Goal: Communication & Community: Connect with others

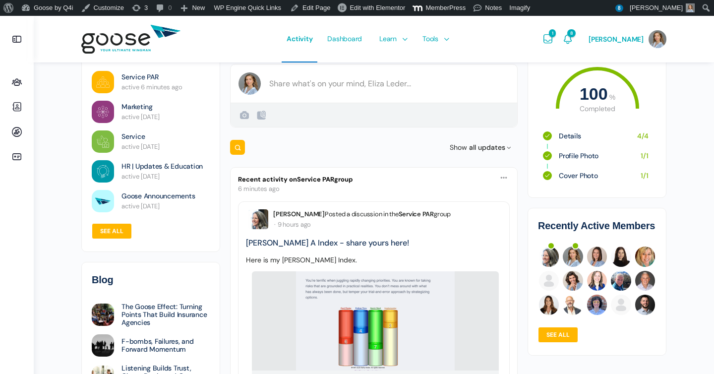
scroll to position [68, 0]
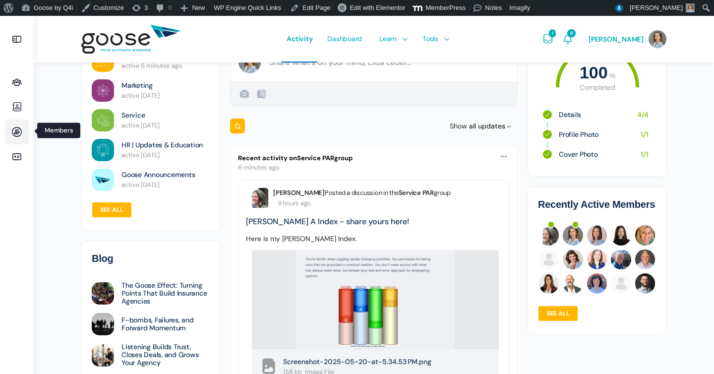
click at [22, 137] on icon at bounding box center [17, 132] width 24 height 12
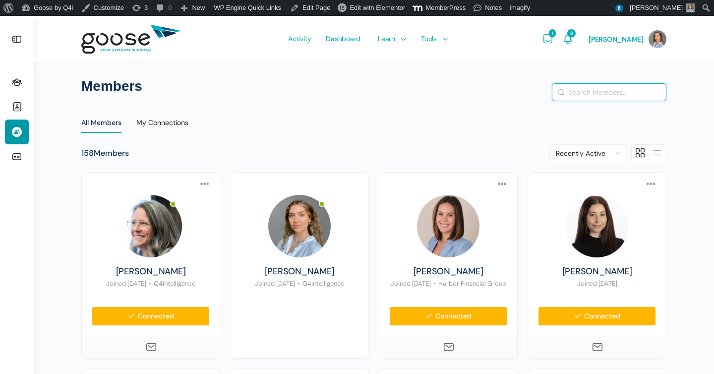
click at [590, 92] on input "Search Members…" at bounding box center [609, 92] width 114 height 17
type input "gussin"
click at [556, 87] on button "Search" at bounding box center [561, 92] width 11 height 10
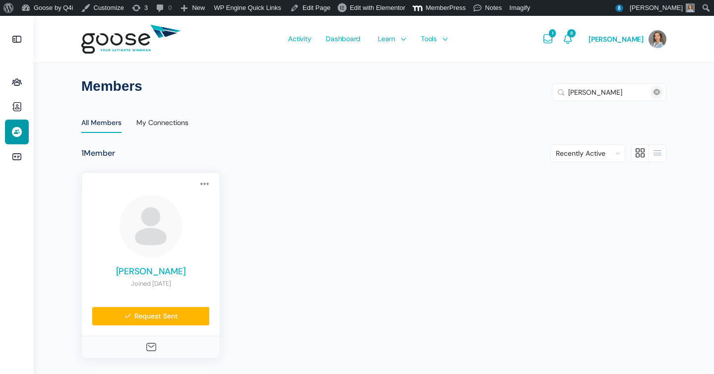
click at [157, 275] on link "Craig Gussin" at bounding box center [151, 271] width 118 height 11
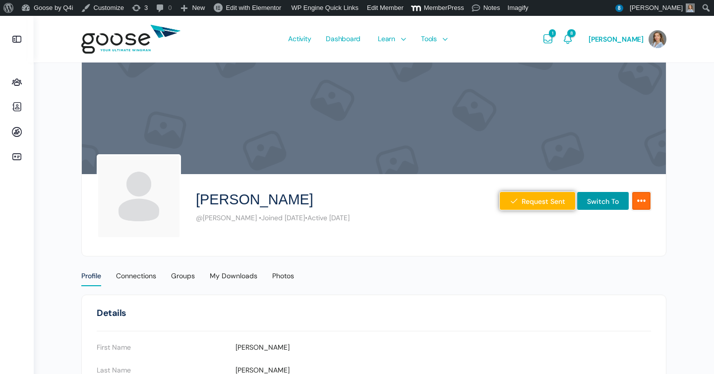
click at [640, 201] on icon "More Options" at bounding box center [641, 201] width 10 height 18
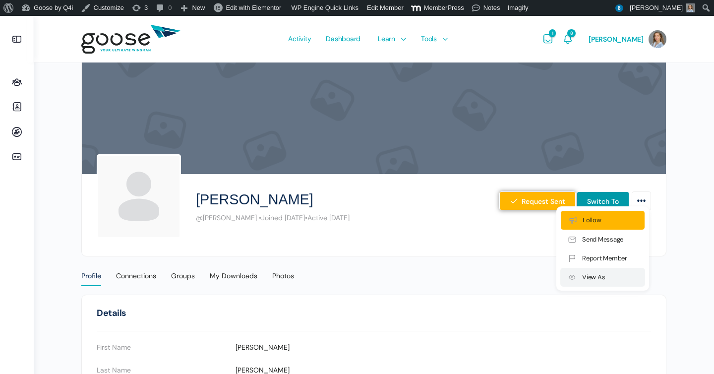
click at [618, 276] on link "View As" at bounding box center [602, 277] width 85 height 19
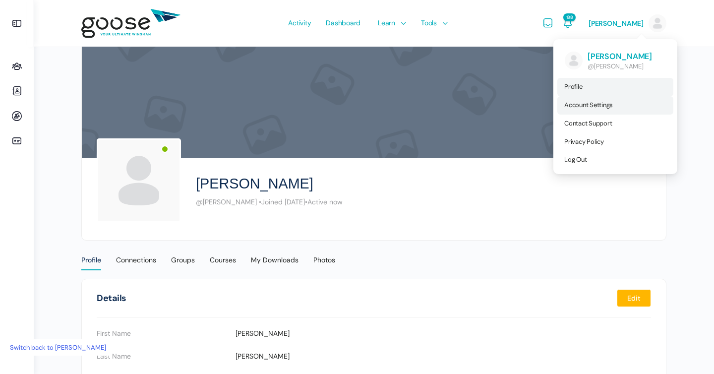
click at [618, 109] on link "Account Settings" at bounding box center [615, 105] width 116 height 18
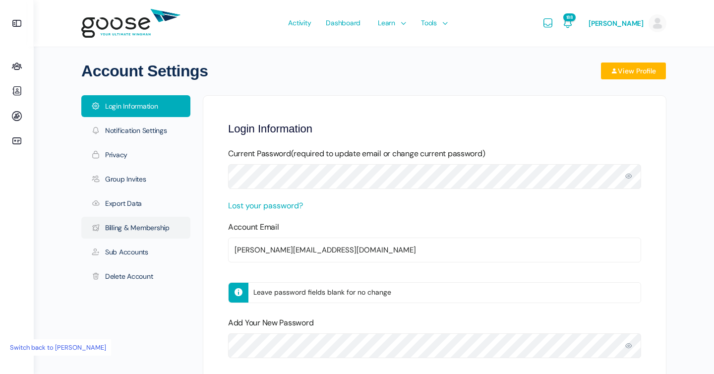
click at [137, 231] on link "Billing & Membership" at bounding box center [135, 228] width 109 height 22
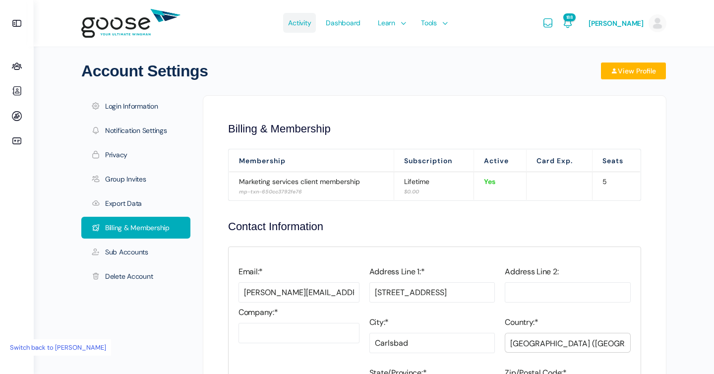
click at [311, 24] on span "Activity" at bounding box center [299, 23] width 23 height 47
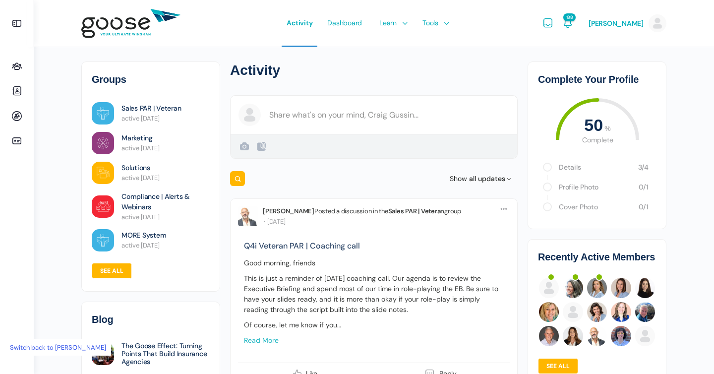
click at [47, 344] on link "Switch back to Eliza Leder" at bounding box center [58, 347] width 106 height 16
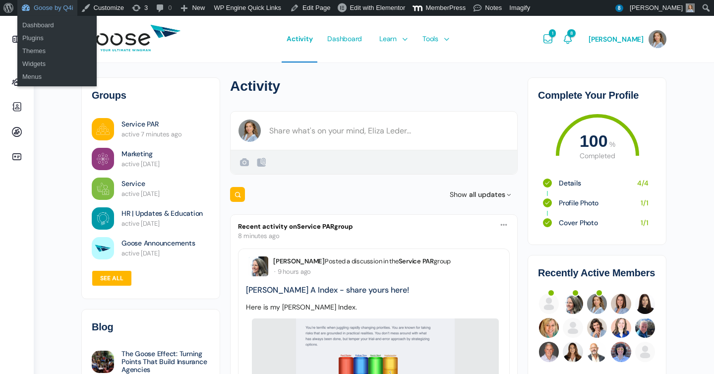
click at [46, 8] on link "Goose by Q4i" at bounding box center [47, 8] width 60 height 16
